Goal: Task Accomplishment & Management: Use online tool/utility

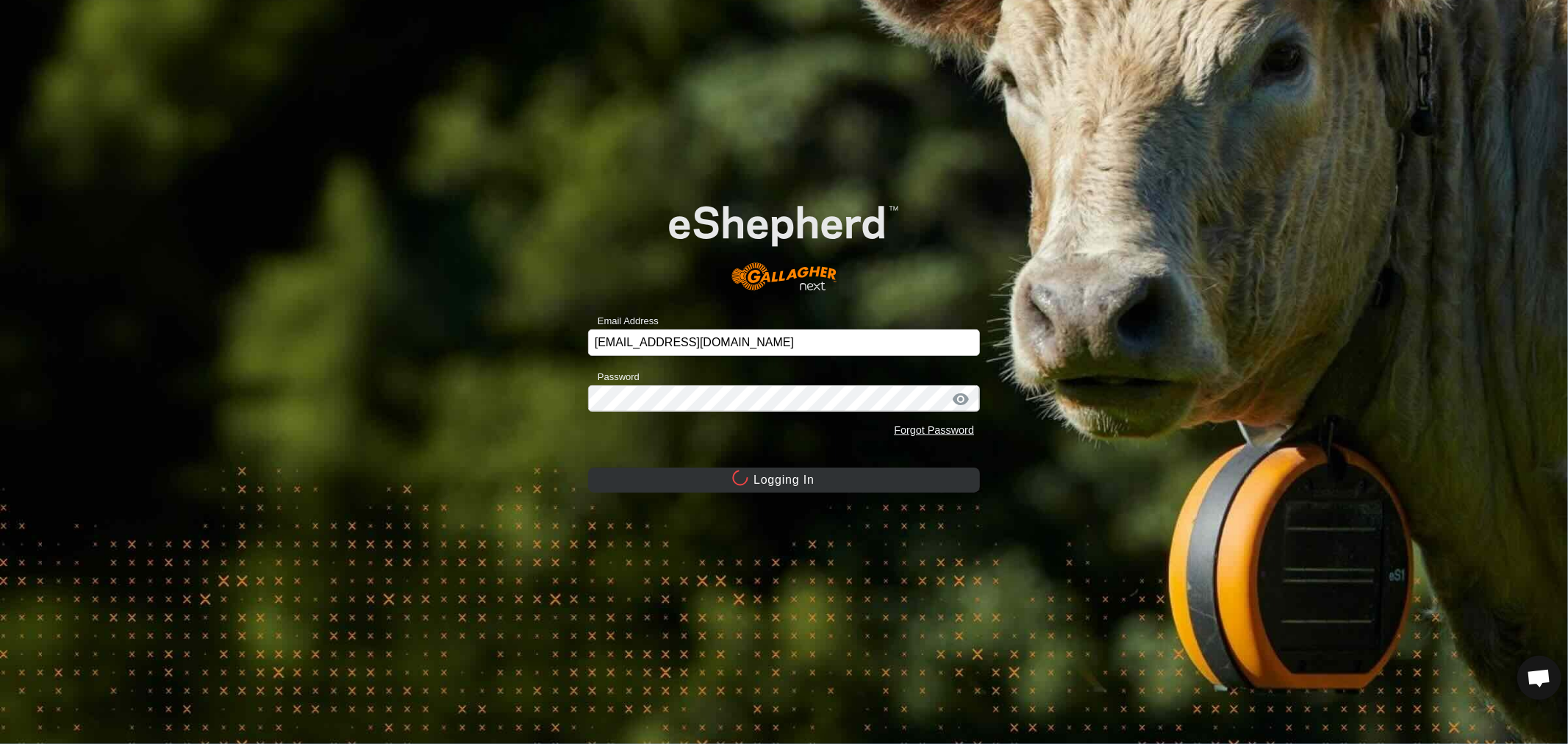
scroll to position [283, 0]
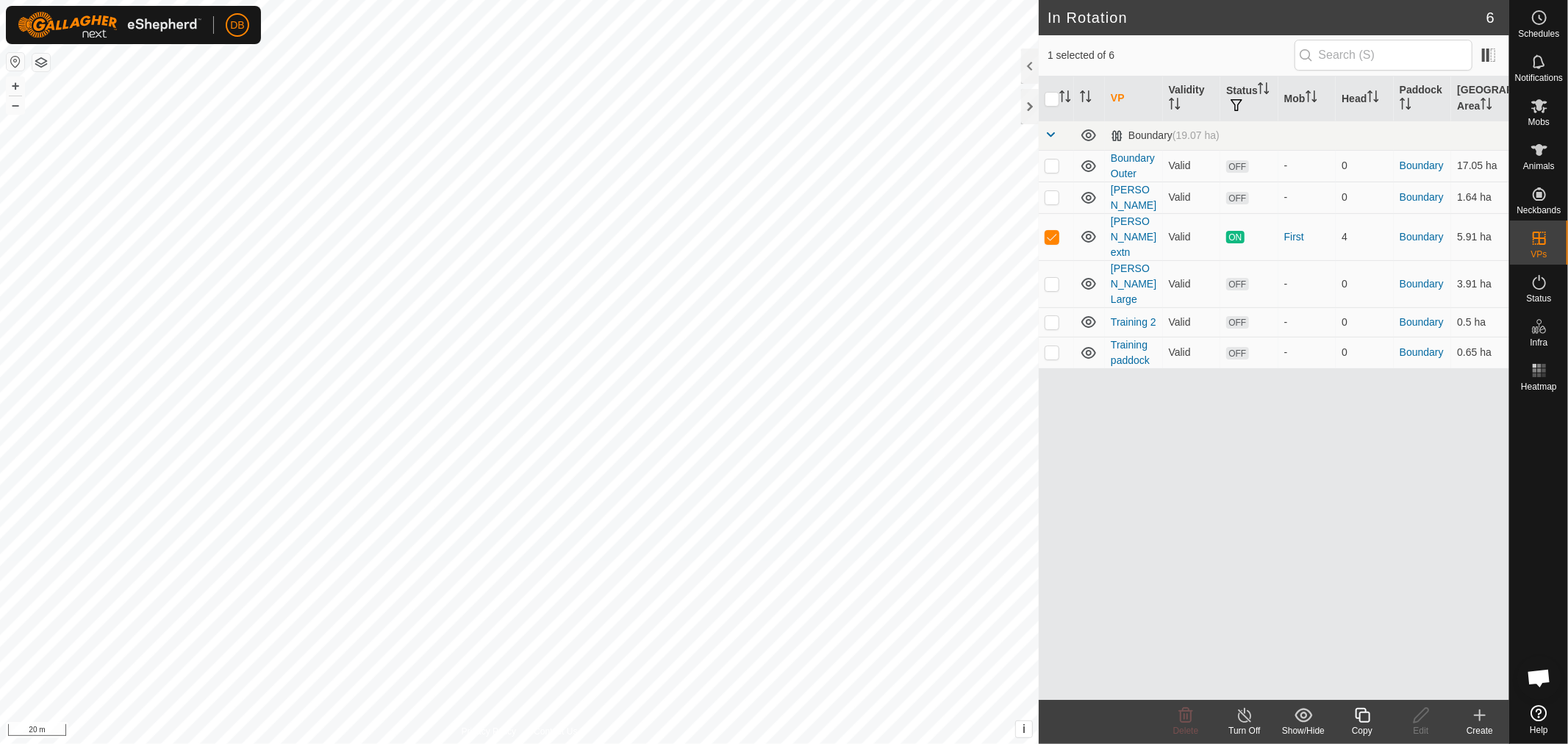
checkbox input "false"
checkbox input "true"
click at [1539, 109] on icon at bounding box center [1540, 105] width 16 height 14
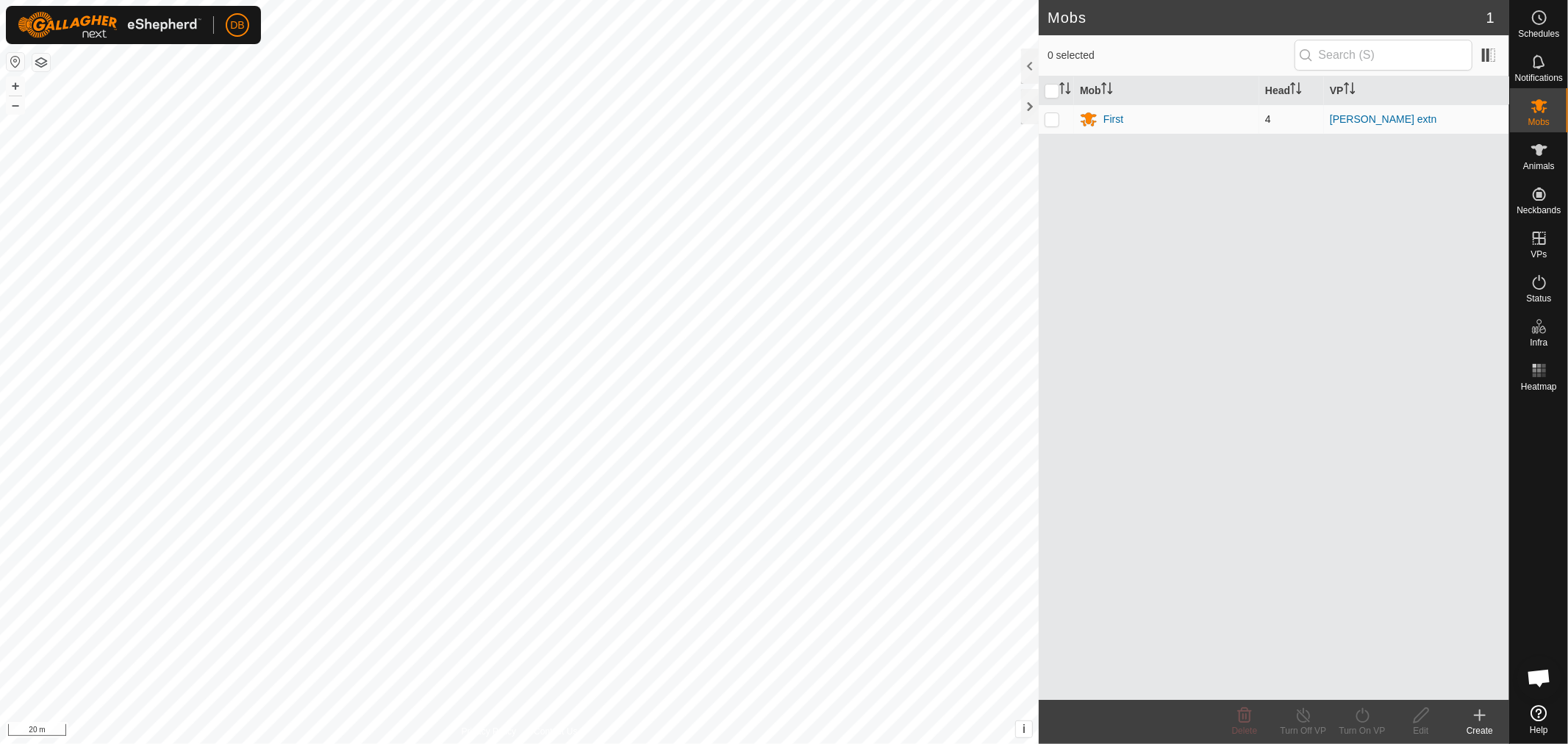
click at [1050, 116] on p-checkbox at bounding box center [1051, 119] width 15 height 12
checkbox input "true"
click at [1361, 717] on icon at bounding box center [1363, 715] width 18 height 17
click at [1372, 679] on link "Now" at bounding box center [1406, 684] width 146 height 29
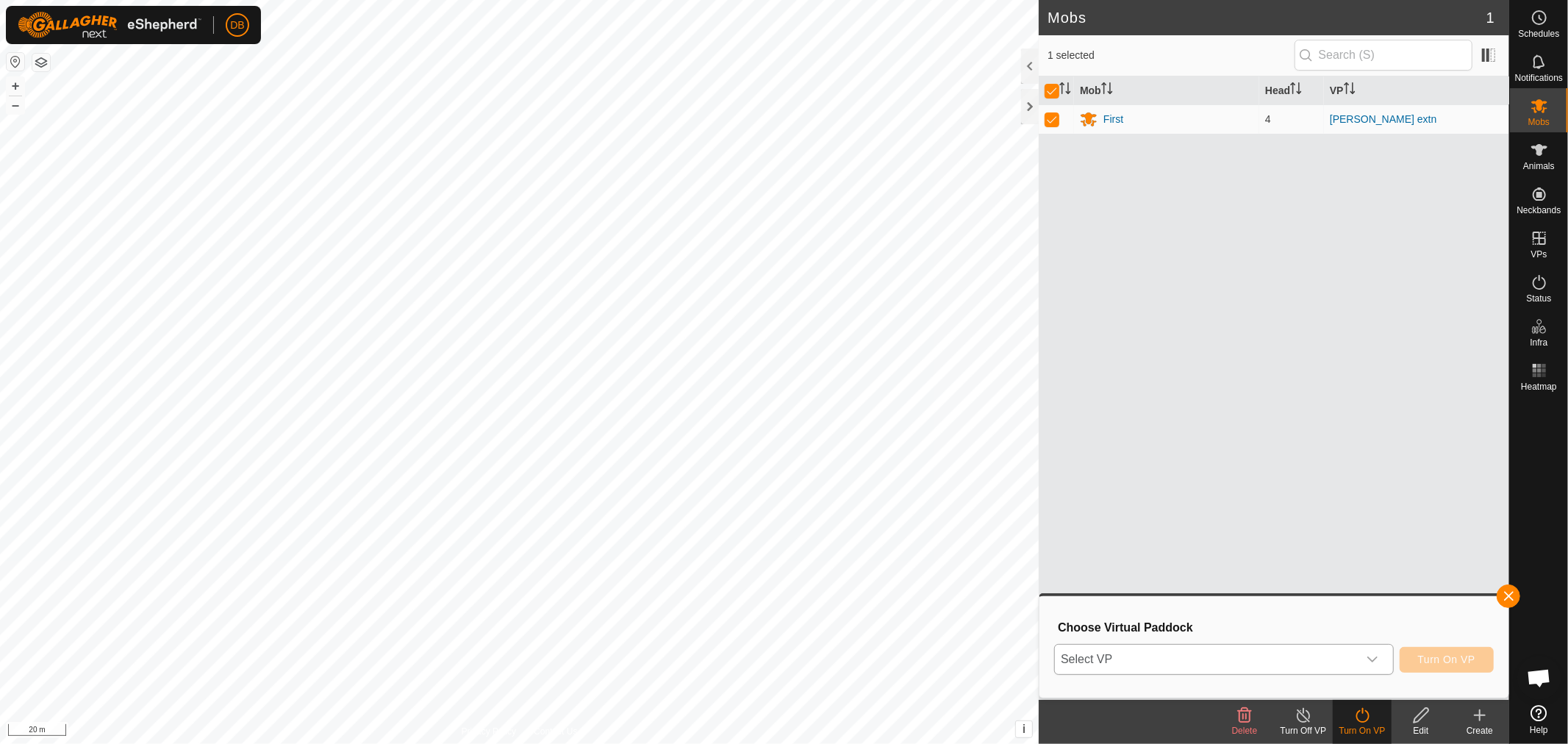
click at [1373, 656] on icon "dropdown trigger" at bounding box center [1372, 659] width 12 height 12
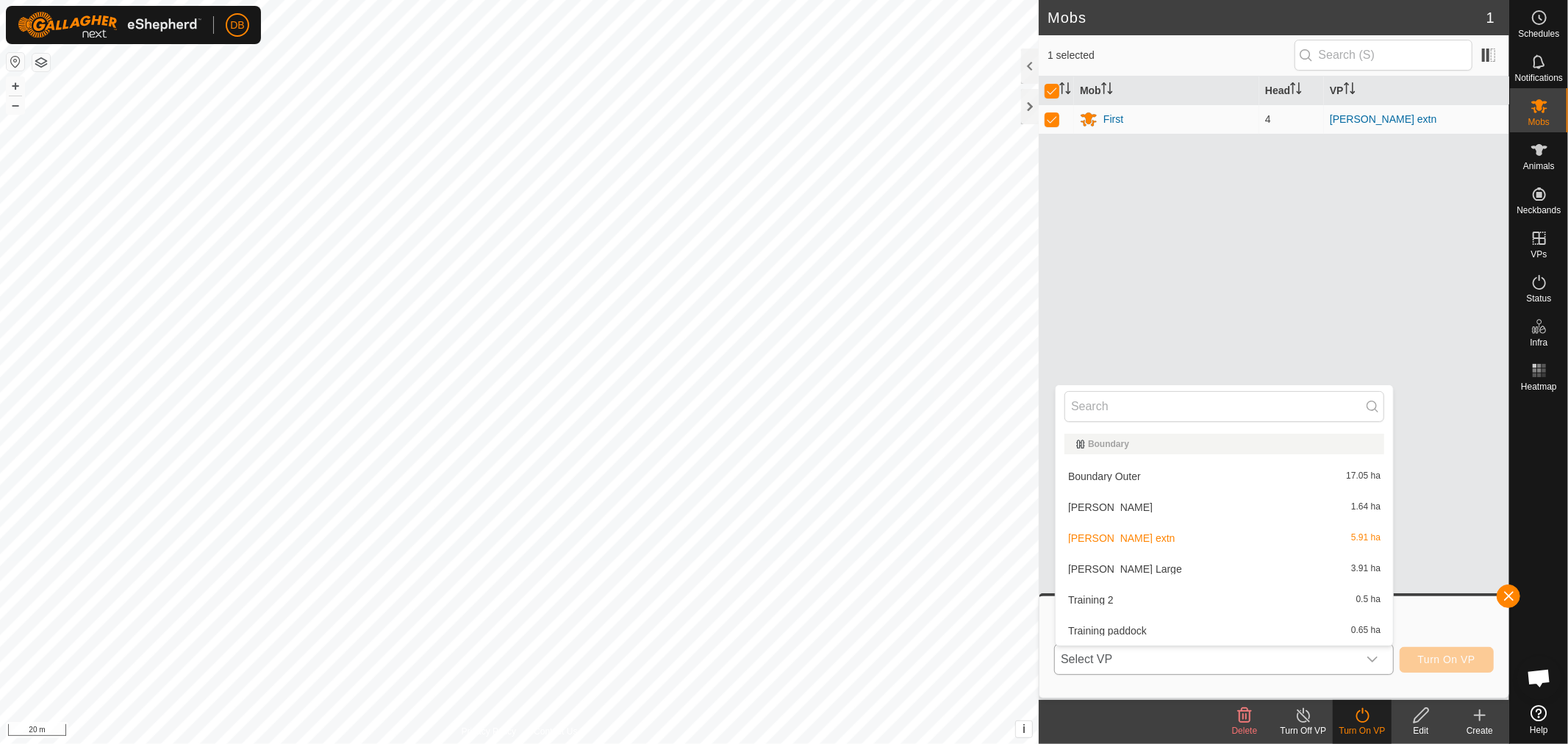
click at [1118, 621] on li "Training paddock 0.65 ha" at bounding box center [1224, 631] width 337 height 29
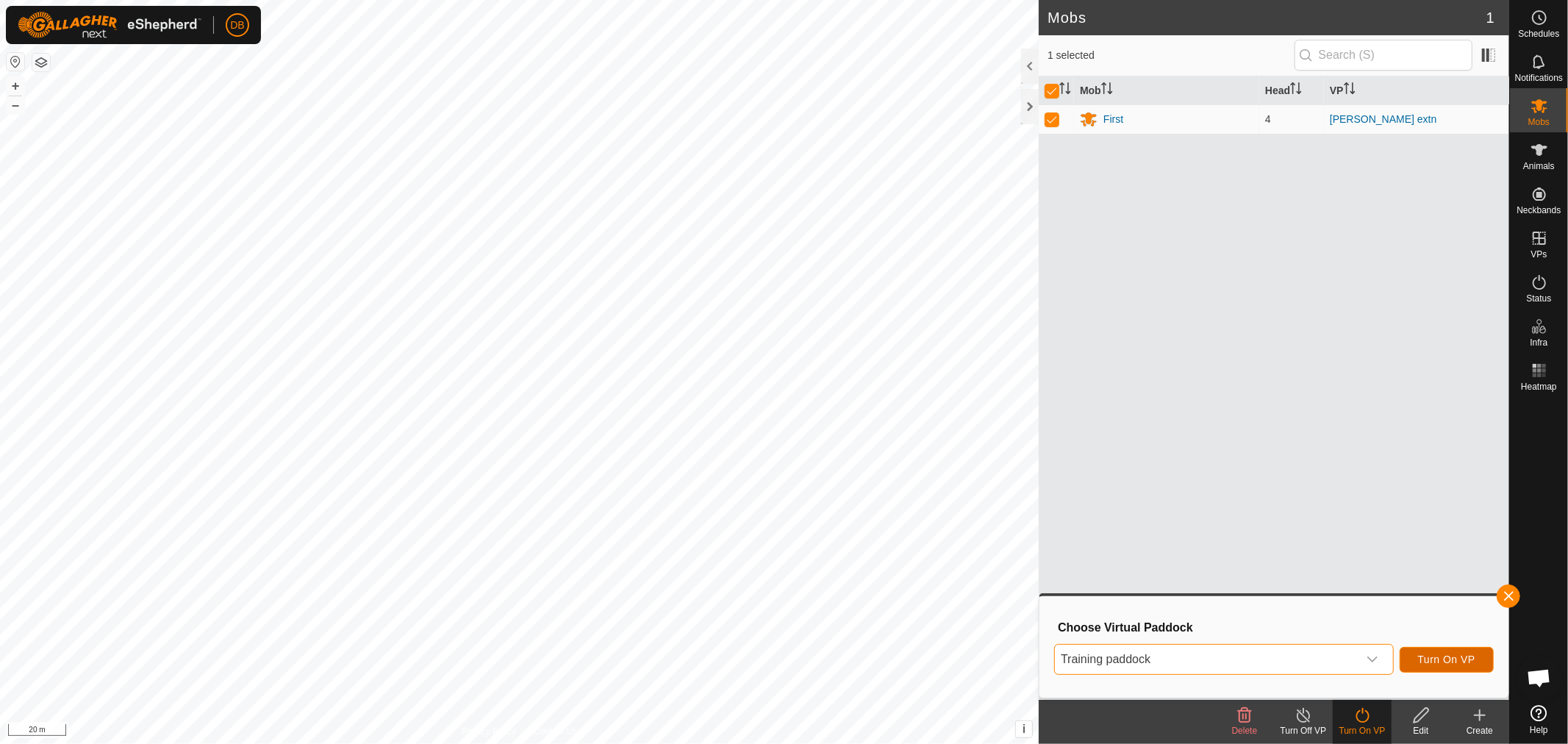
click at [1451, 654] on span "Turn On VP" at bounding box center [1446, 659] width 58 height 12
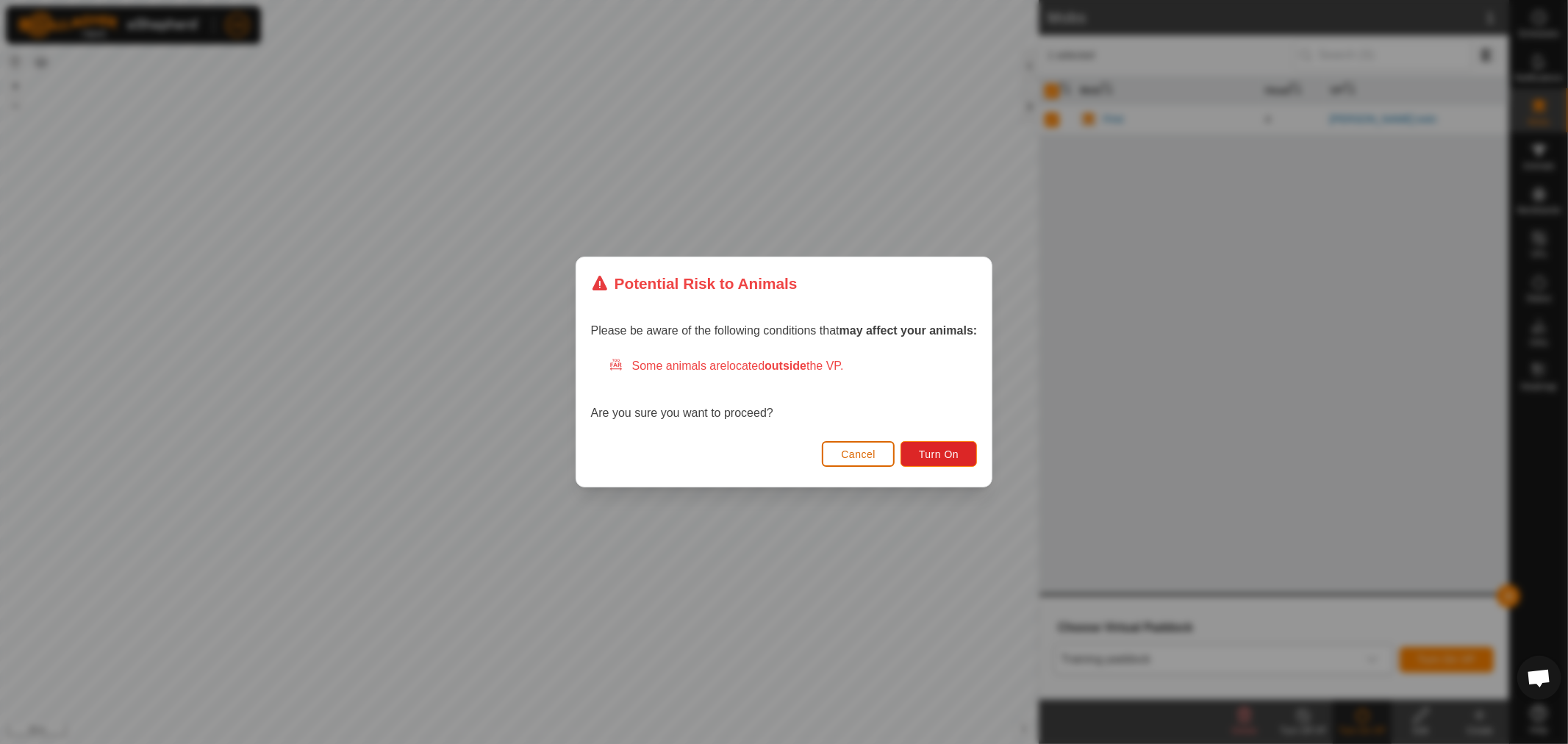
click at [848, 465] on button "Cancel" at bounding box center [857, 454] width 72 height 26
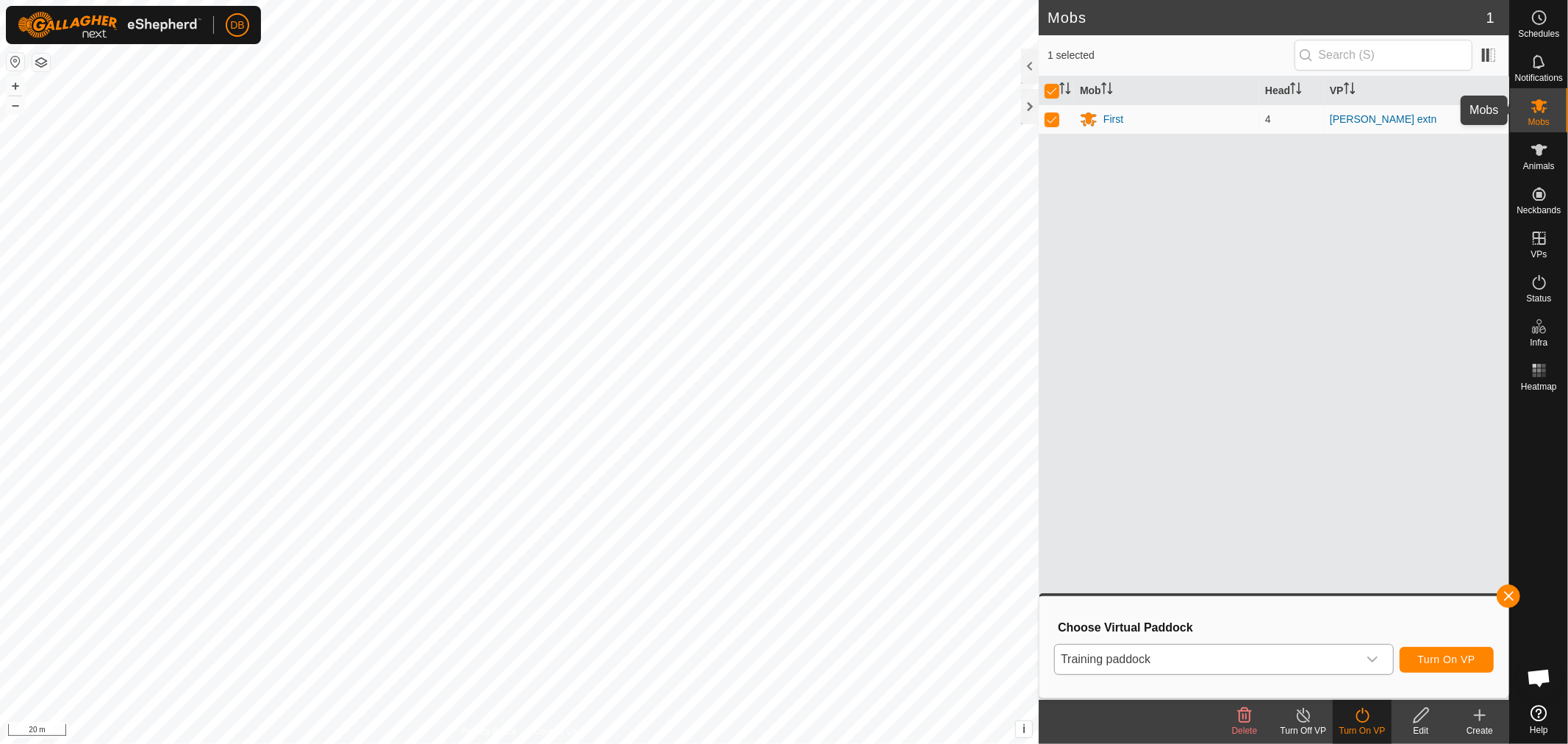
click at [1544, 107] on icon at bounding box center [1540, 105] width 16 height 14
click at [1502, 601] on button "button" at bounding box center [1508, 596] width 24 height 24
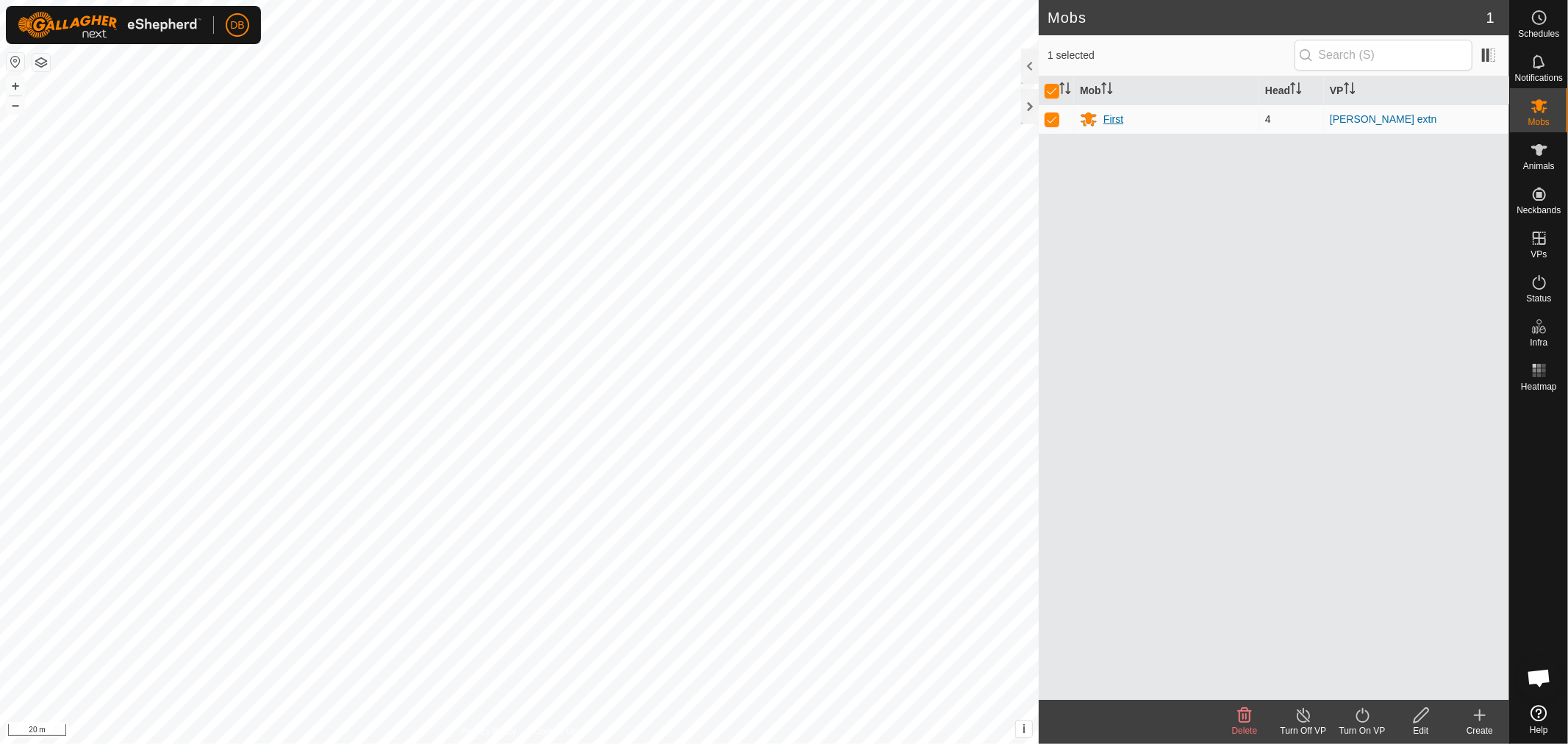
click at [1119, 122] on div "First" at bounding box center [1114, 119] width 20 height 16
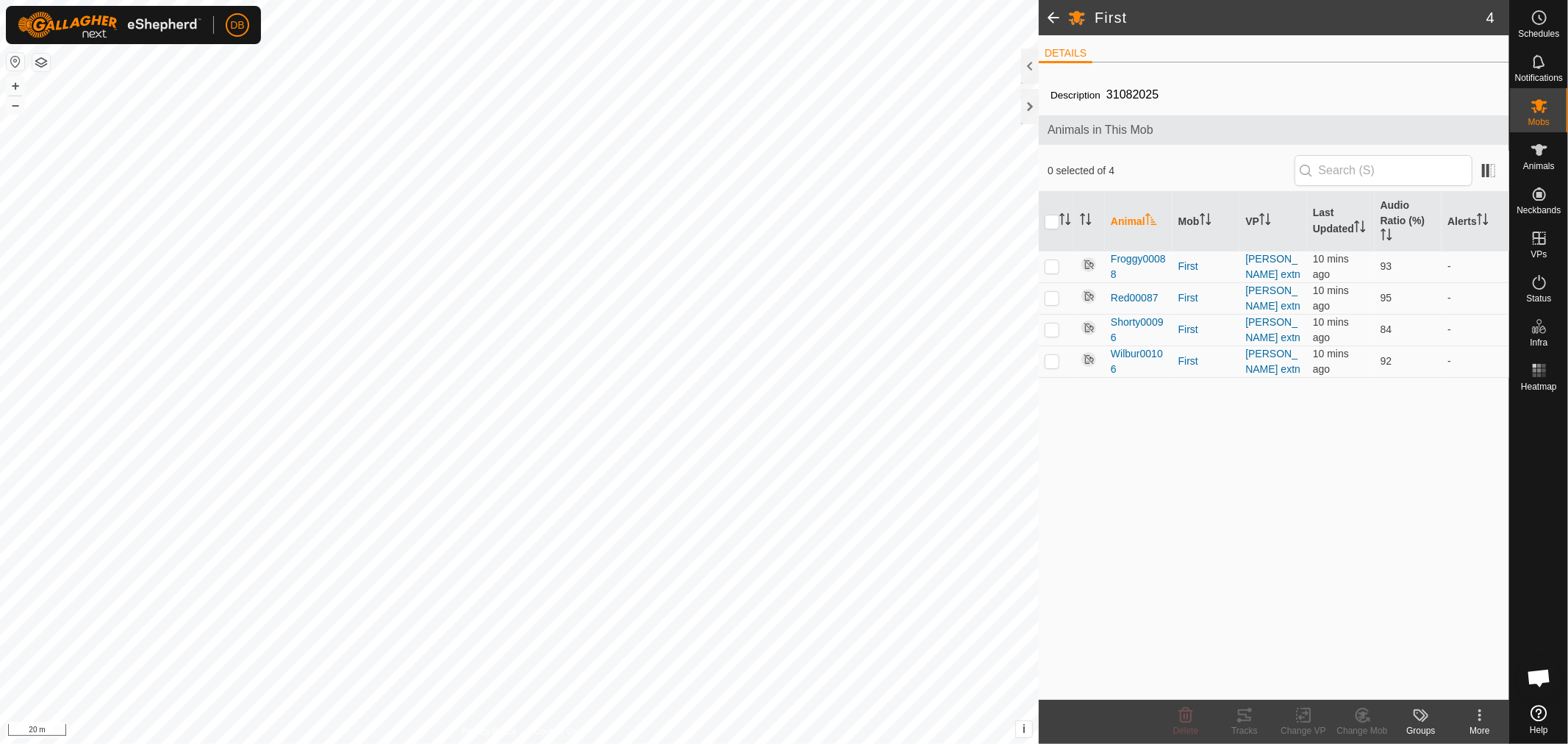
scroll to position [283, 0]
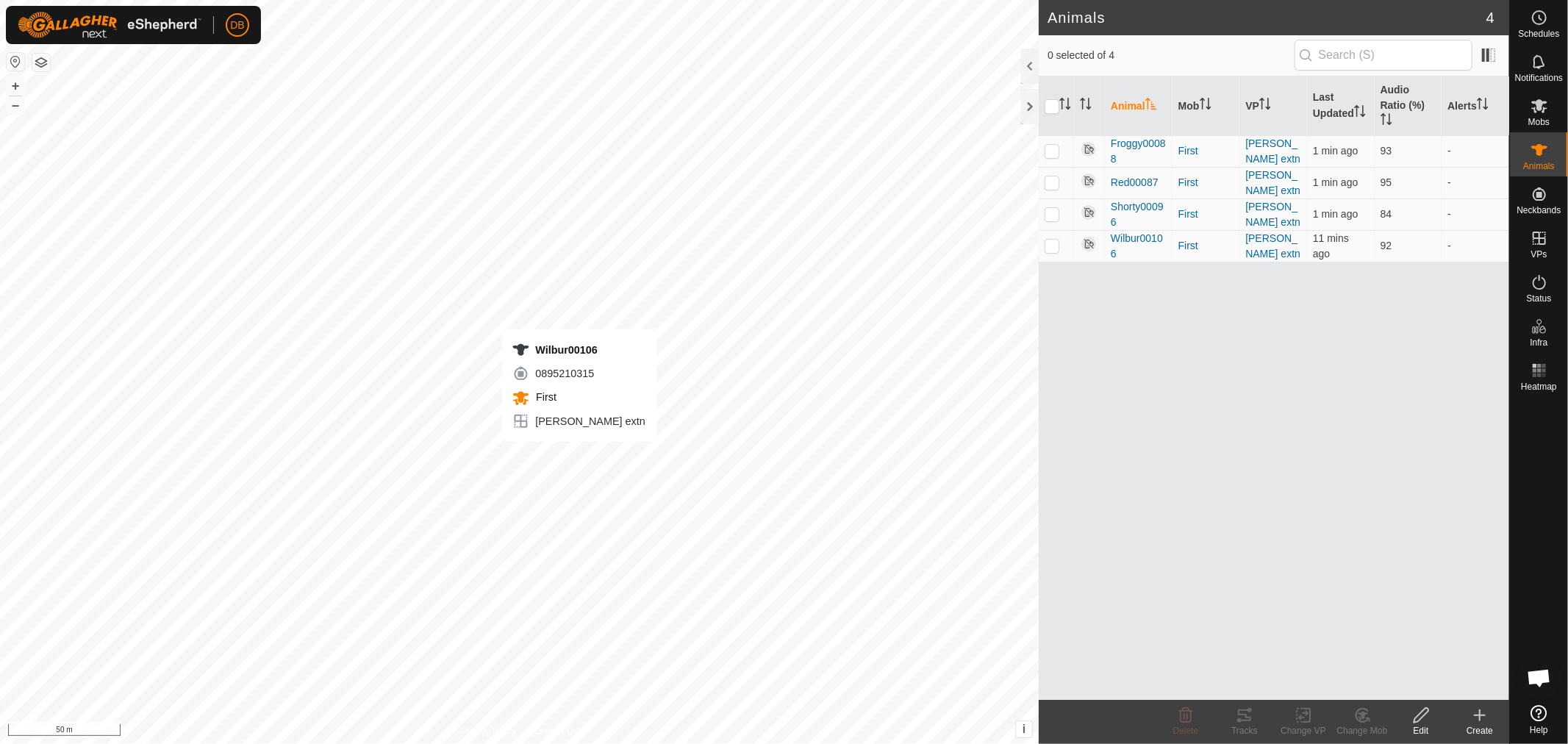
checkbox input "true"
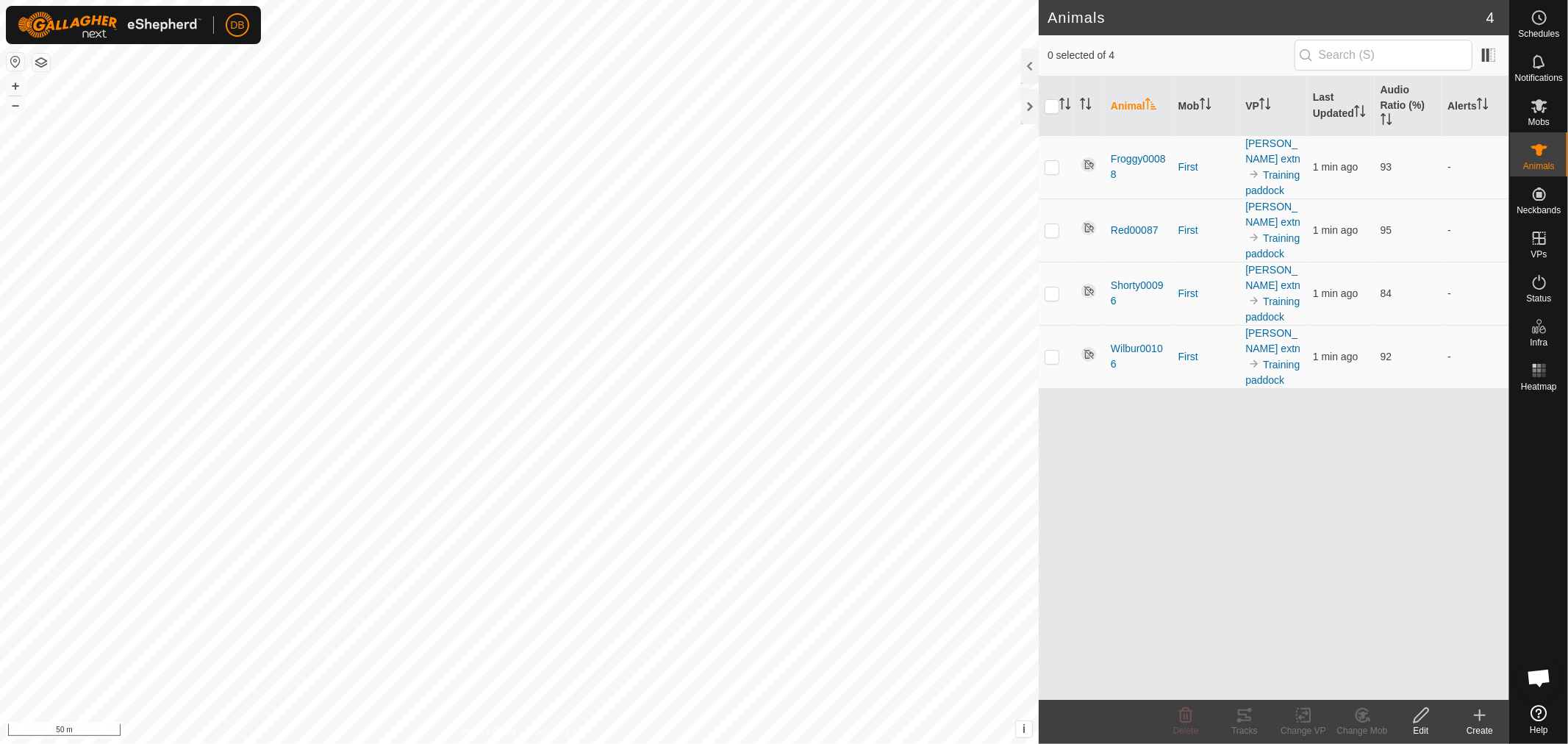
scroll to position [283, 0]
